Goal: Task Accomplishment & Management: Complete application form

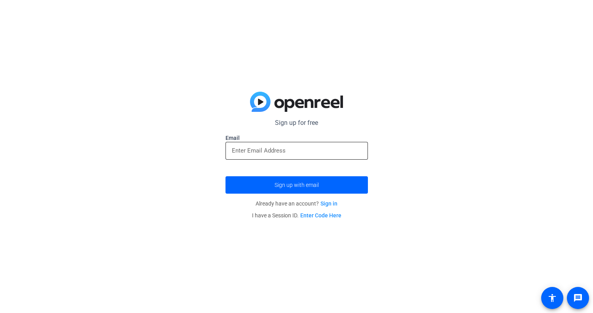
click at [285, 151] on input "email" at bounding box center [297, 150] width 130 height 9
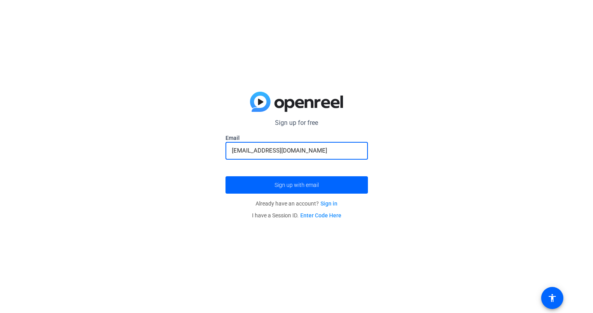
type input "[EMAIL_ADDRESS][DOMAIN_NAME]"
click at [225, 176] on button "Sign up with email" at bounding box center [296, 184] width 142 height 17
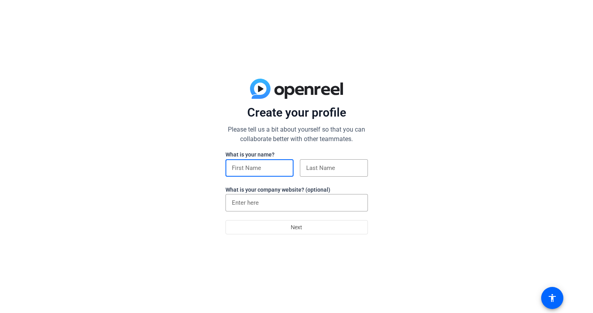
click at [259, 166] on input at bounding box center [259, 167] width 55 height 9
type input "Jude"
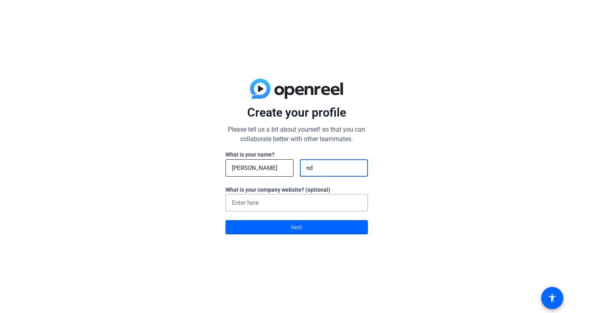
type input "n"
type input "Mundt"
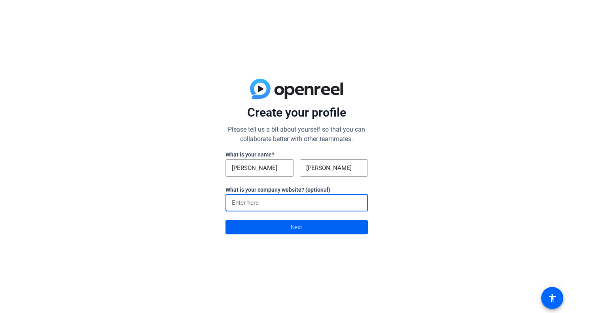
click at [274, 227] on span at bounding box center [297, 227] width 142 height 19
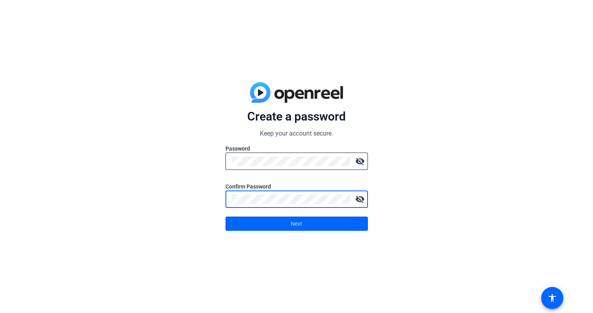
click button "Next" at bounding box center [296, 224] width 142 height 14
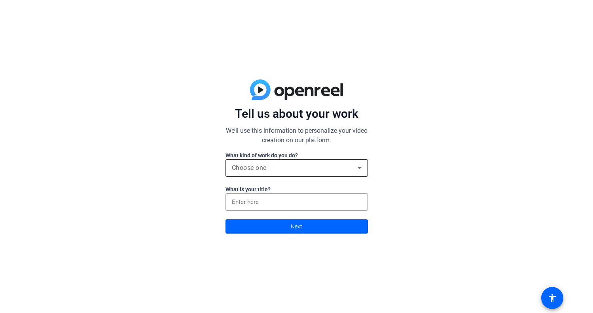
click at [276, 170] on div "Choose one" at bounding box center [295, 167] width 126 height 9
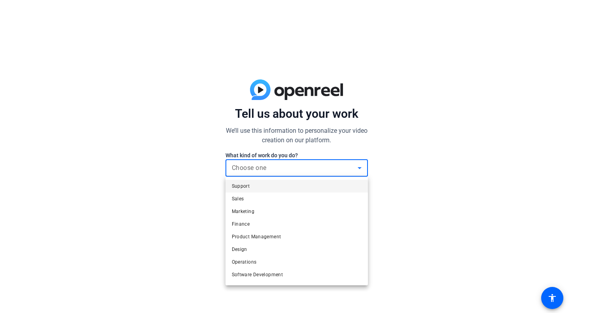
click at [256, 188] on mat-option "Support" at bounding box center [296, 186] width 142 height 13
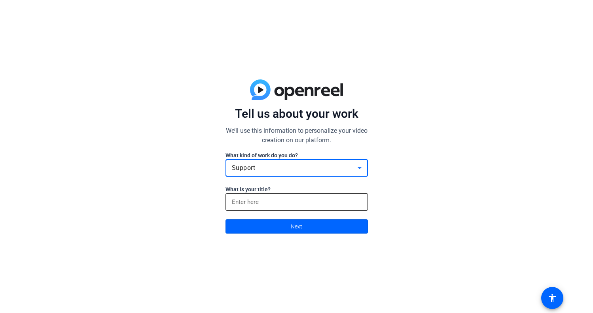
click at [269, 202] on input at bounding box center [297, 201] width 130 height 9
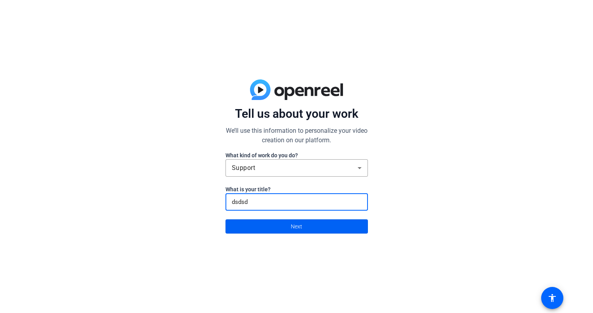
type input "dsdsd"
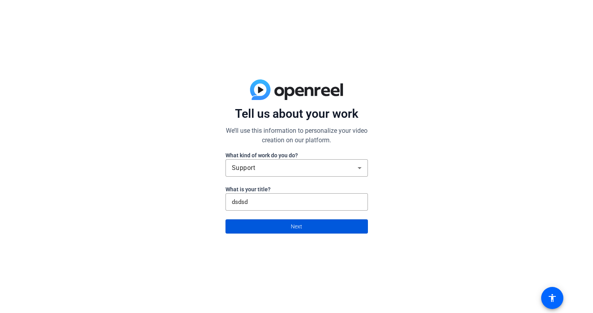
click at [269, 227] on span at bounding box center [297, 226] width 142 height 19
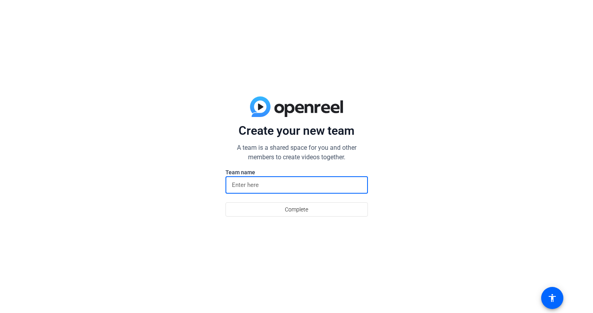
click at [263, 185] on input at bounding box center [297, 184] width 130 height 9
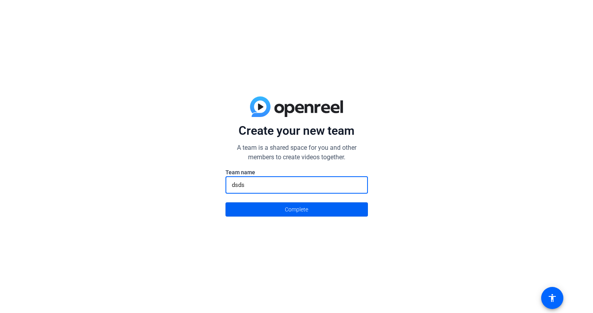
type input "dsds"
click at [270, 214] on span at bounding box center [297, 209] width 142 height 19
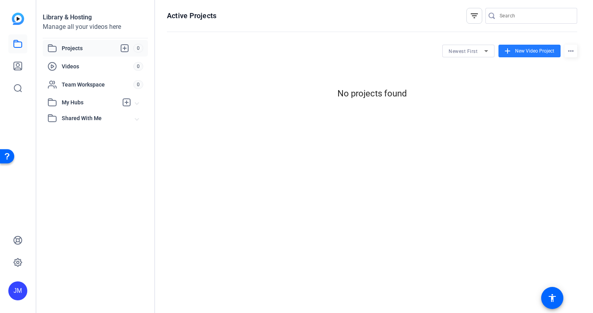
click at [512, 51] on span at bounding box center [529, 51] width 62 height 19
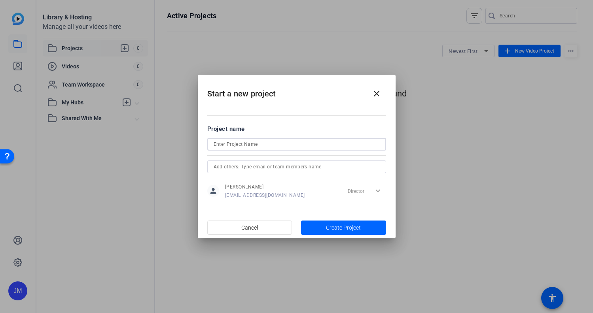
click at [277, 145] on input at bounding box center [296, 144] width 166 height 9
type input "NBA"
click at [340, 231] on span "Create Project" at bounding box center [343, 228] width 35 height 8
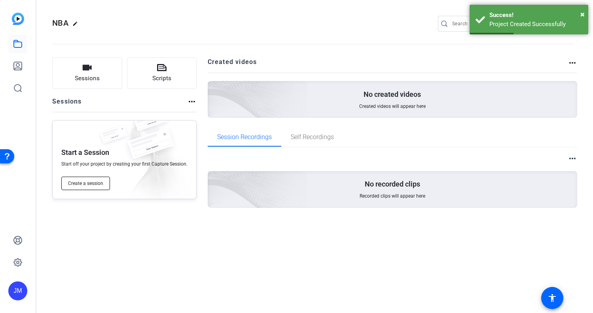
click at [74, 185] on span "Create a session" at bounding box center [85, 183] width 35 height 6
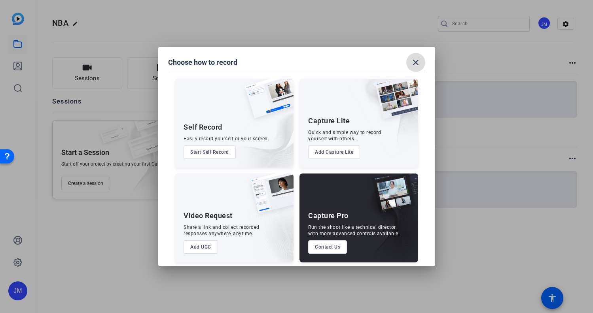
click at [414, 59] on mat-icon "close" at bounding box center [415, 62] width 9 height 9
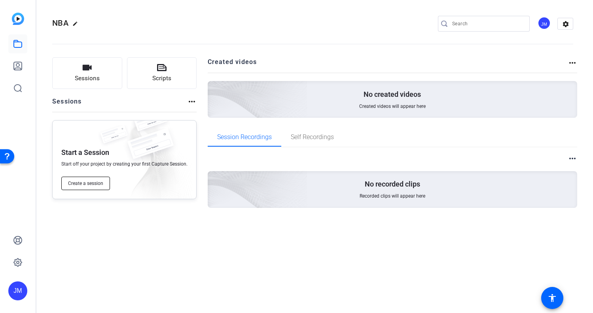
click at [87, 185] on span "Create a session" at bounding box center [85, 183] width 35 height 6
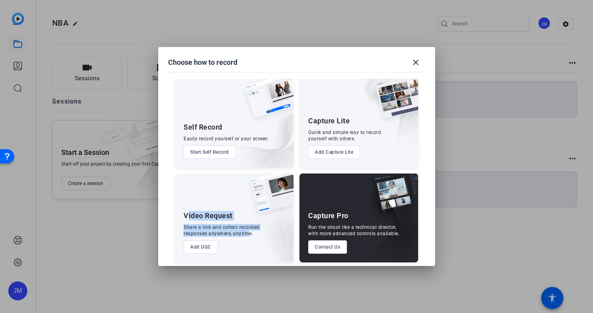
drag, startPoint x: 186, startPoint y: 214, endPoint x: 247, endPoint y: 233, distance: 63.9
click at [247, 233] on div "Video Request Share a link and collect recorded responses anywhere, anytime. Ad…" at bounding box center [234, 218] width 119 height 89
click at [258, 229] on div "Share a link and collect recorded responses anywhere, anytime." at bounding box center [221, 230] width 76 height 13
click at [206, 245] on button "Add UGC" at bounding box center [200, 246] width 34 height 13
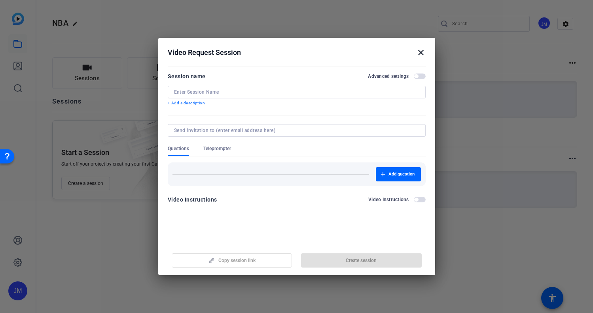
click at [225, 91] on input at bounding box center [296, 92] width 245 height 6
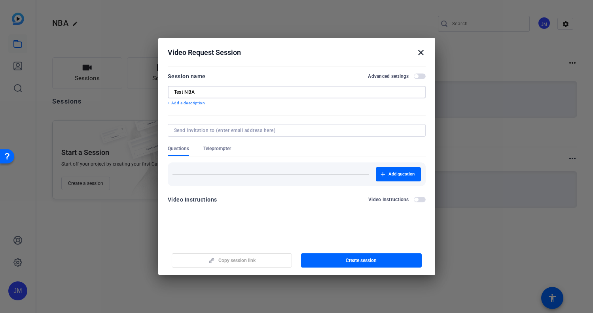
type input "Test NBA"
click at [422, 76] on span "button" at bounding box center [420, 77] width 12 height 6
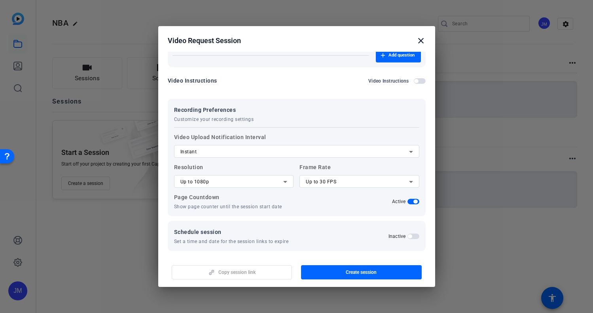
scroll to position [111, 0]
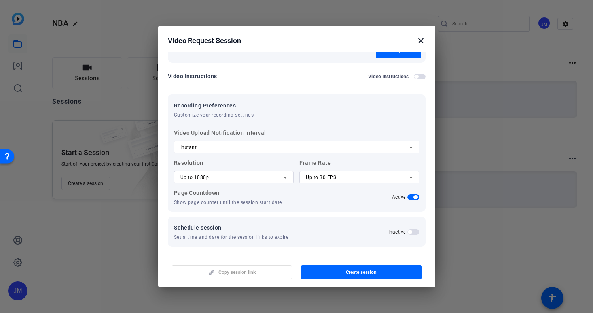
click at [240, 177] on div "Up to 1080p" at bounding box center [231, 177] width 103 height 9
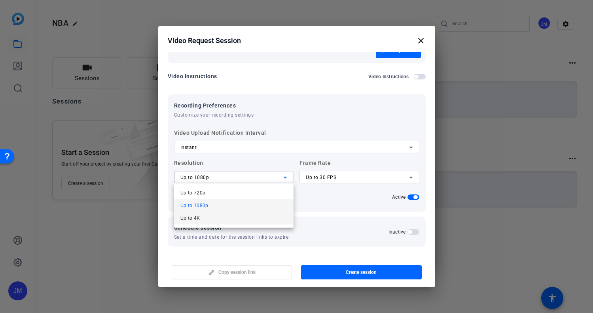
click at [198, 224] on mat-option "Up to 4K" at bounding box center [234, 218] width 120 height 13
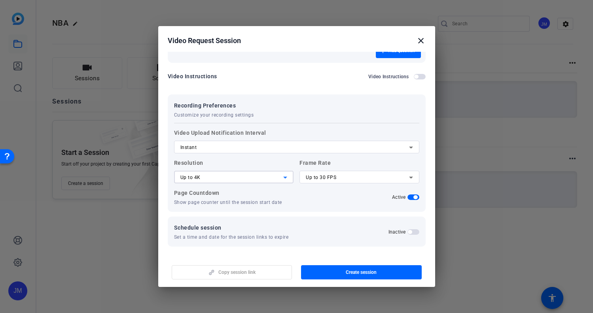
click at [347, 174] on div "Up to 30 FPS" at bounding box center [357, 177] width 103 height 9
click at [336, 190] on mat-option "Up to 24 FPS" at bounding box center [359, 193] width 120 height 13
click at [368, 272] on span "Create session" at bounding box center [361, 272] width 31 height 6
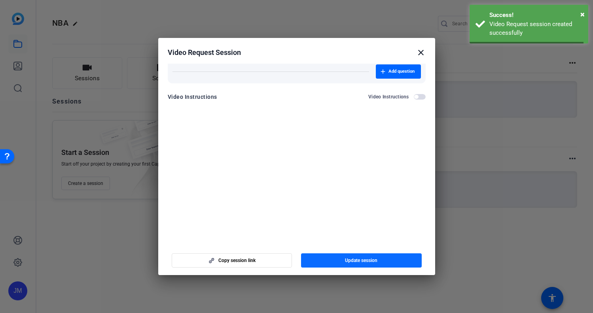
scroll to position [0, 0]
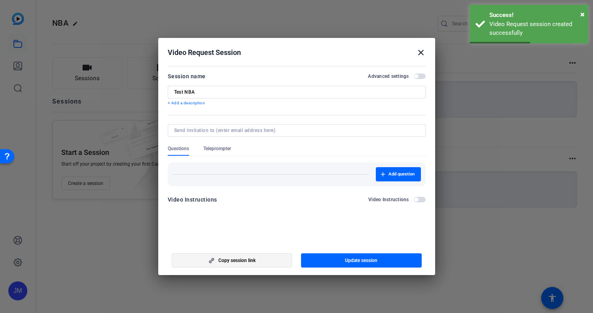
click at [234, 262] on span "Copy session link" at bounding box center [236, 260] width 37 height 6
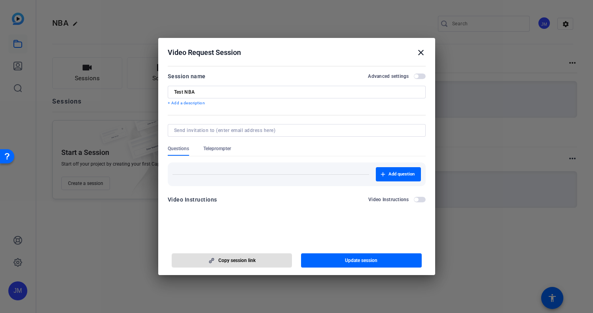
click at [419, 55] on mat-icon "close" at bounding box center [420, 52] width 9 height 9
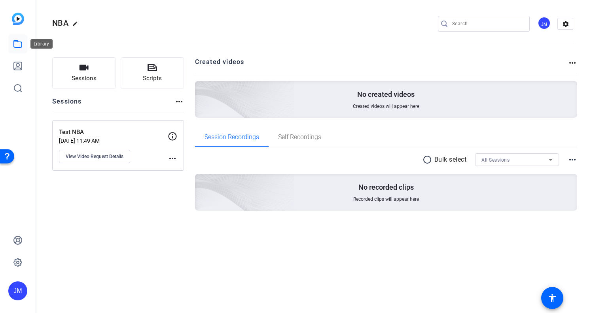
click at [15, 42] on icon at bounding box center [18, 43] width 8 height 7
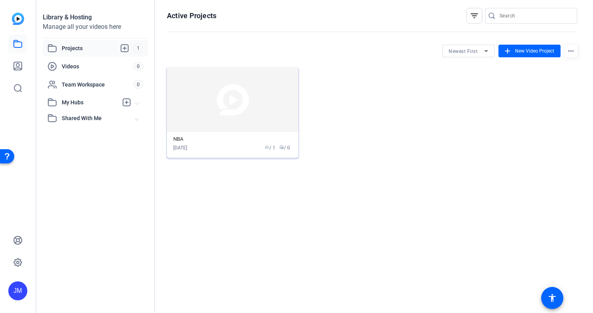
click at [211, 107] on img at bounding box center [232, 99] width 131 height 65
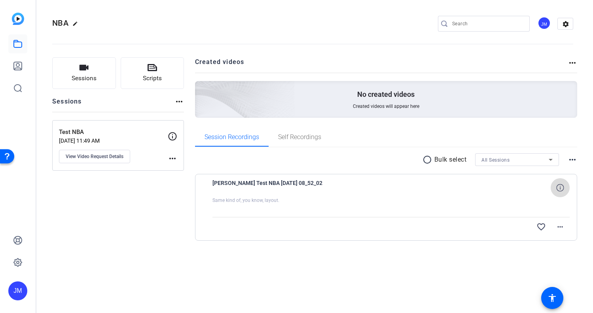
click at [558, 189] on icon at bounding box center [560, 188] width 8 height 8
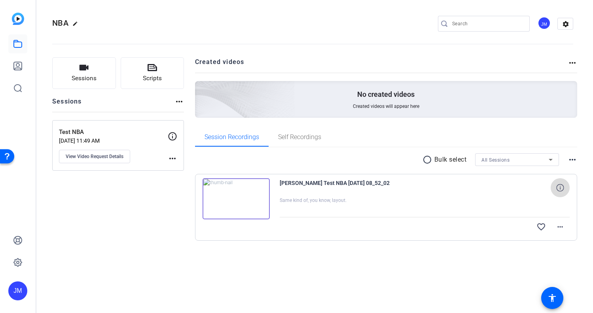
click at [560, 186] on icon at bounding box center [560, 188] width 8 height 8
click at [560, 186] on mat-icon "close" at bounding box center [559, 188] width 9 height 10
click at [556, 227] on mat-icon "more_horiz" at bounding box center [559, 226] width 9 height 9
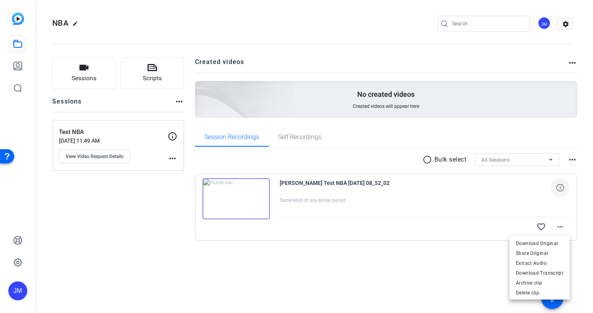
click at [342, 255] on div at bounding box center [296, 156] width 593 height 313
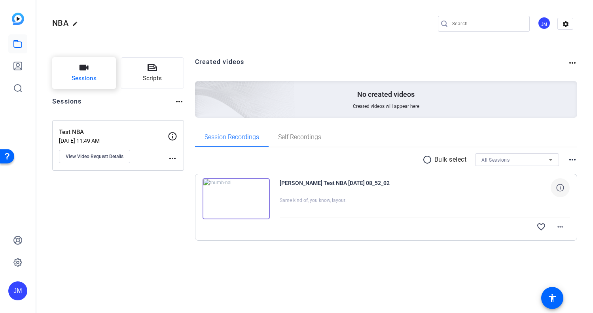
click at [85, 76] on span "Sessions" at bounding box center [84, 78] width 25 height 9
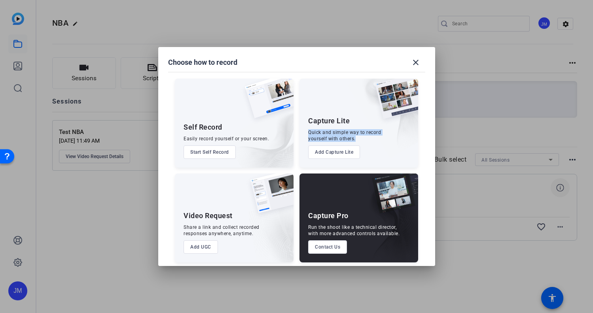
drag, startPoint x: 305, startPoint y: 131, endPoint x: 320, endPoint y: 155, distance: 27.9
click at [363, 136] on div "Capture Lite Quick and simple way to record yourself with others. Add Capture L…" at bounding box center [358, 123] width 119 height 89
